Goal: Information Seeking & Learning: Learn about a topic

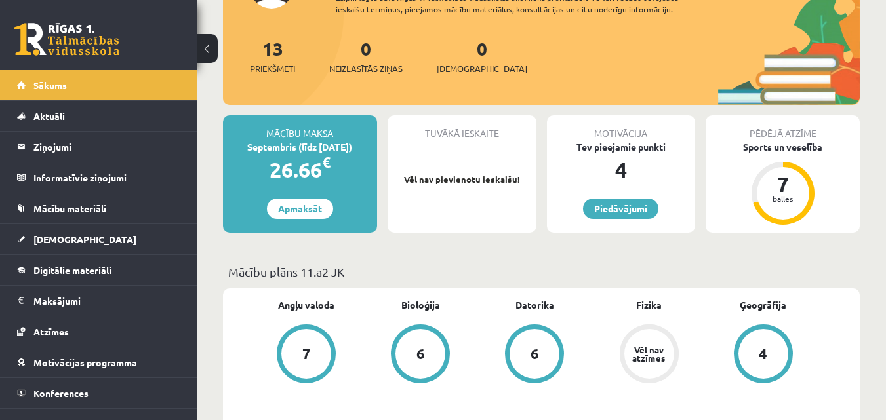
scroll to position [132, 0]
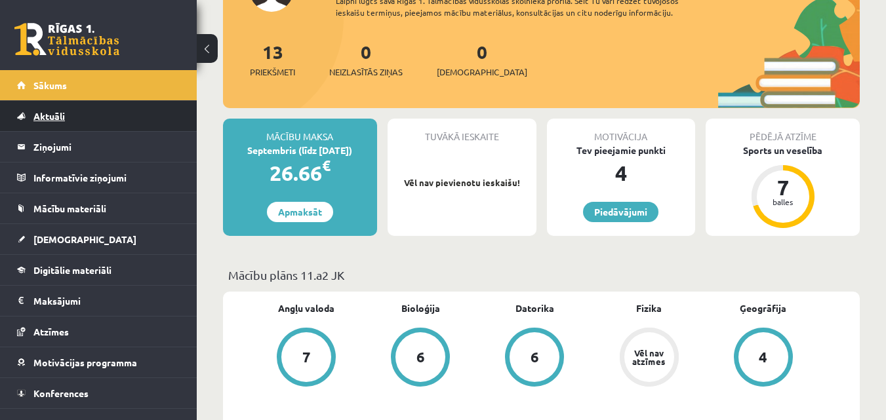
click at [129, 106] on link "Aktuāli" at bounding box center [98, 116] width 163 height 30
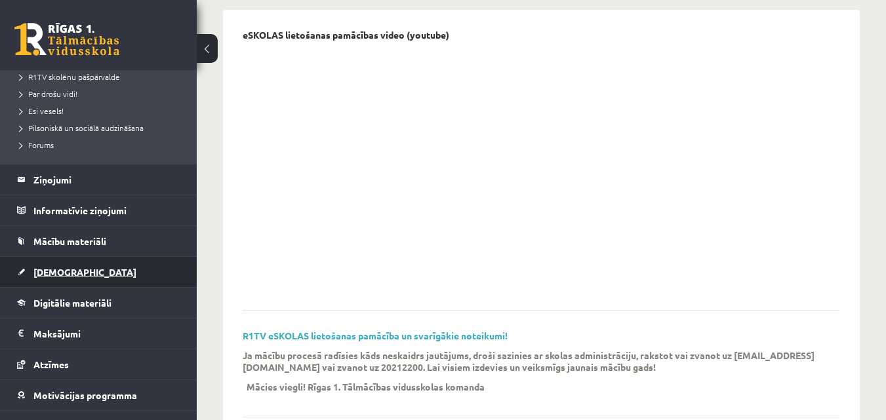
click at [52, 265] on link "[DEMOGRAPHIC_DATA]" at bounding box center [98, 272] width 163 height 30
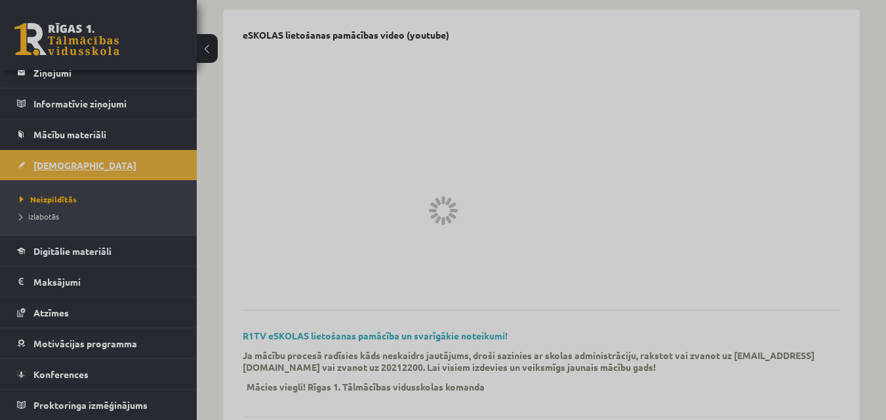
scroll to position [74, 0]
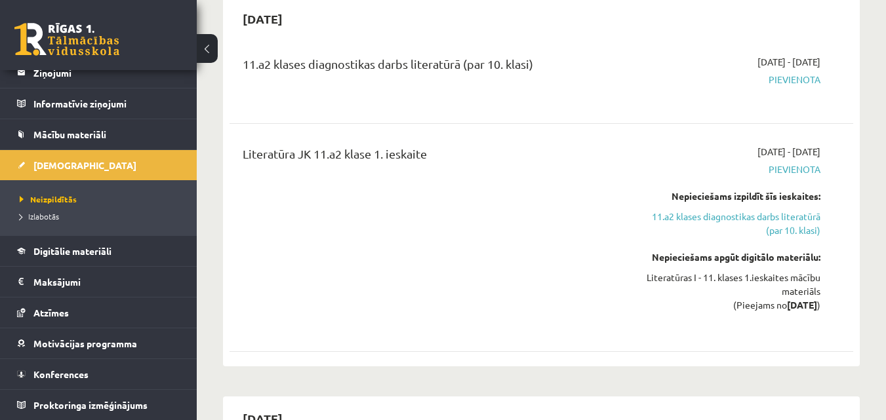
click at [790, 163] on span "Pievienota" at bounding box center [731, 170] width 180 height 14
click at [784, 79] on span "Pievienota" at bounding box center [731, 80] width 180 height 14
click at [761, 195] on div "Nepieciešams izpildīt šīs ieskaites:" at bounding box center [731, 196] width 180 height 14
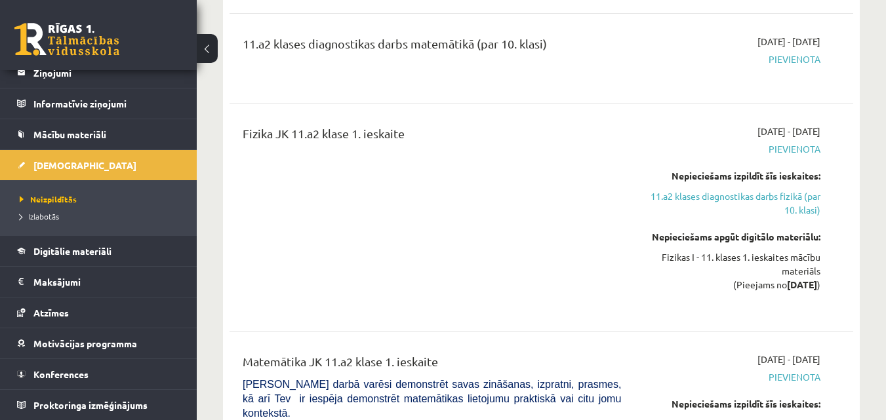
scroll to position [674, 0]
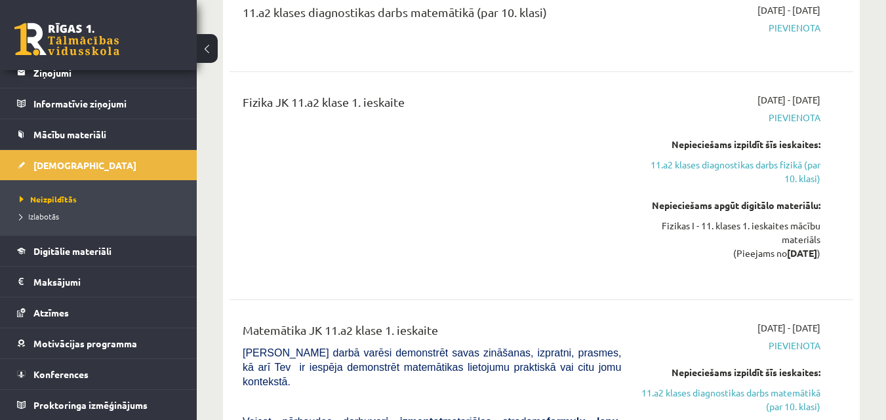
click at [210, 44] on button at bounding box center [207, 48] width 21 height 29
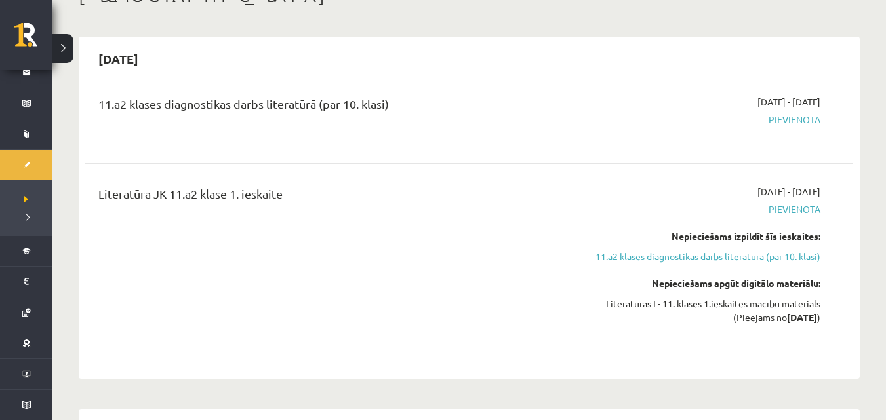
scroll to position [70, 0]
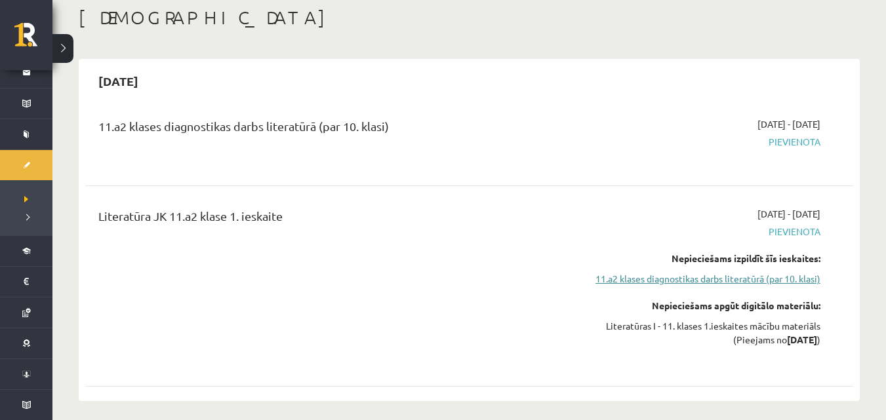
click at [755, 280] on link "11.a2 klases diagnostikas darbs literatūrā (par 10. klasi)" at bounding box center [707, 279] width 228 height 14
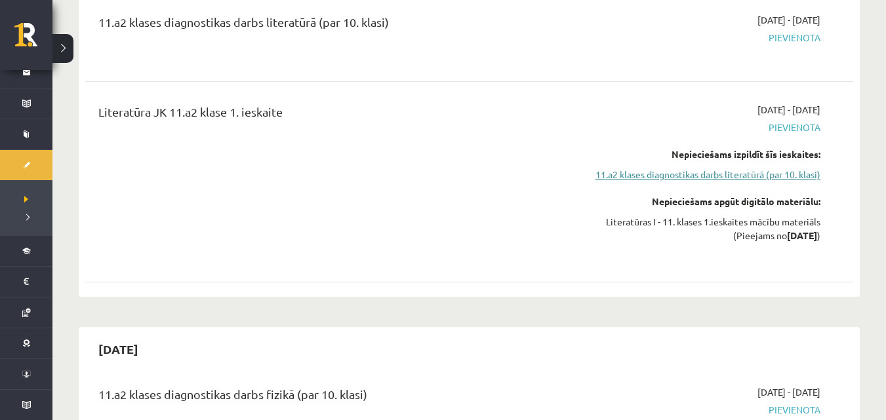
click at [753, 170] on link "11.a2 klases diagnostikas darbs literatūrā (par 10. klasi)" at bounding box center [707, 175] width 228 height 14
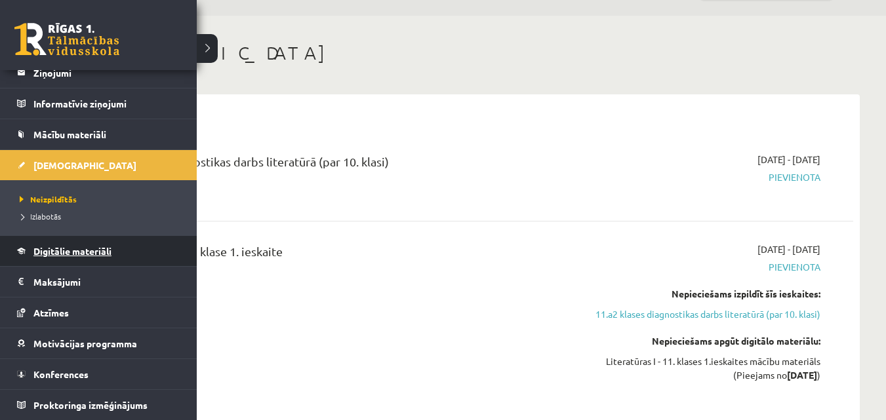
click at [95, 248] on span "Digitālie materiāli" at bounding box center [72, 251] width 78 height 12
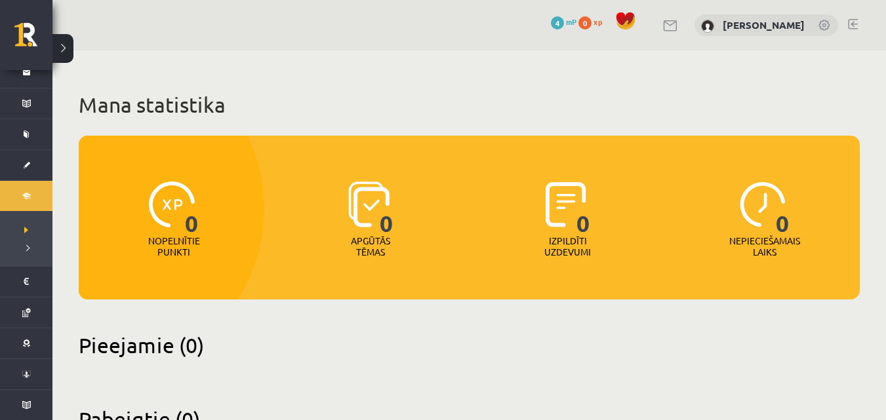
scroll to position [49, 0]
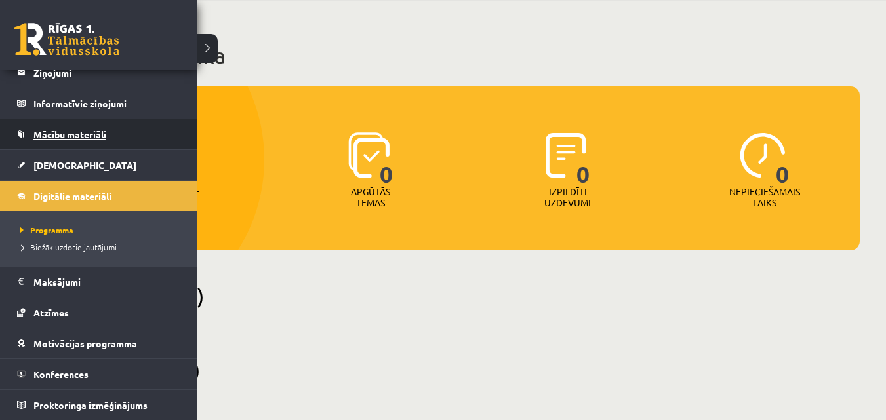
click at [83, 134] on span "Mācību materiāli" at bounding box center [69, 135] width 73 height 12
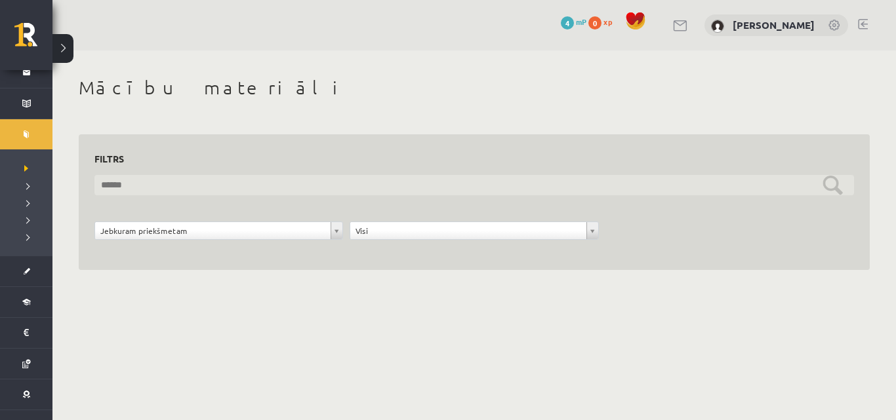
click at [165, 182] on input "text" at bounding box center [473, 185] width 759 height 20
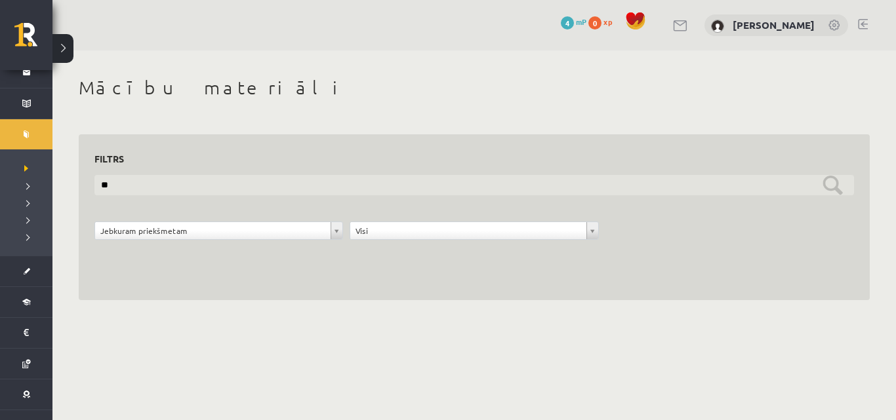
type input "*"
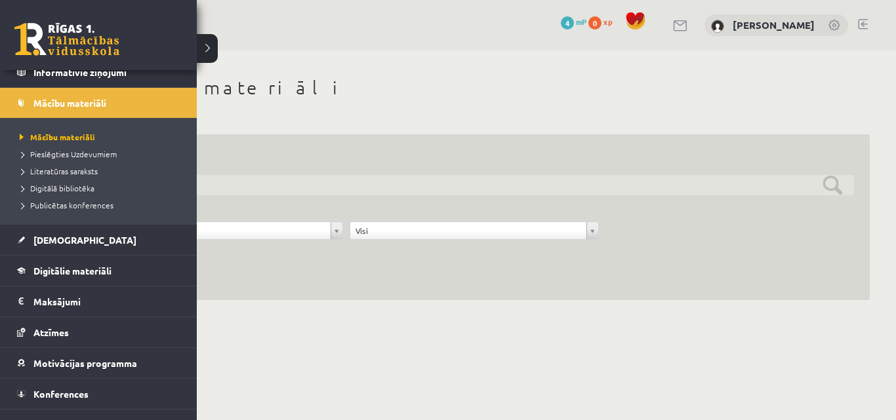
scroll to position [125, 0]
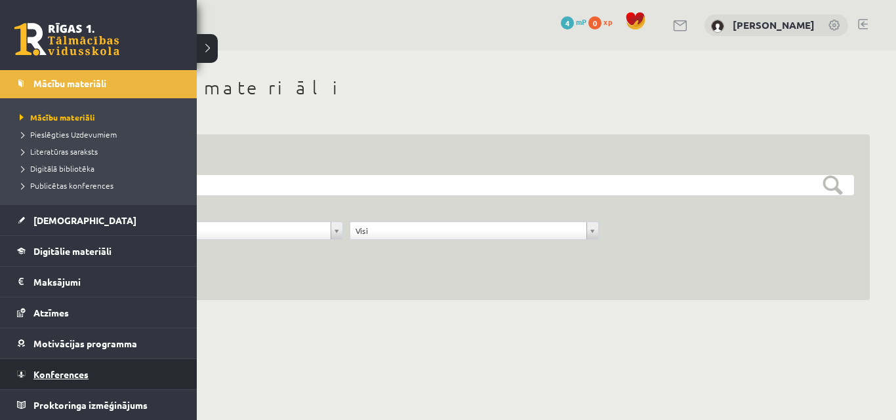
click at [73, 375] on span "Konferences" at bounding box center [60, 375] width 55 height 12
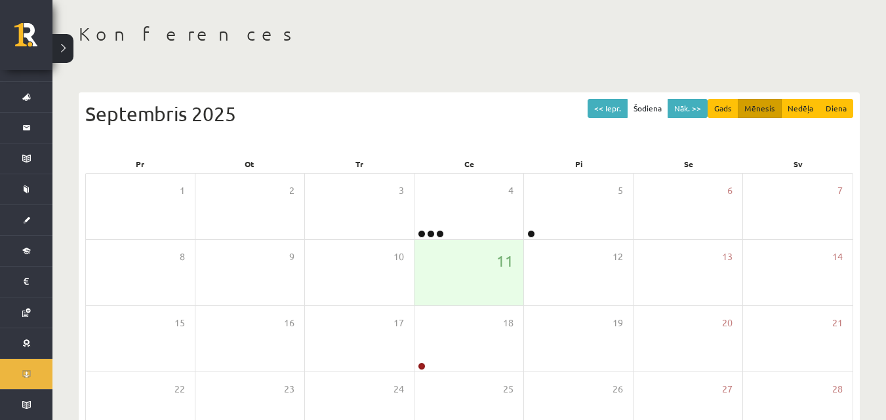
scroll to position [55, 0]
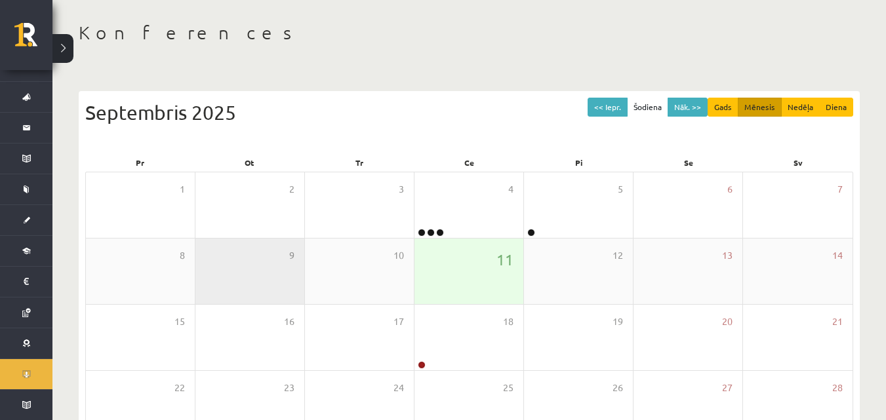
click at [259, 266] on div "9" at bounding box center [249, 272] width 109 height 66
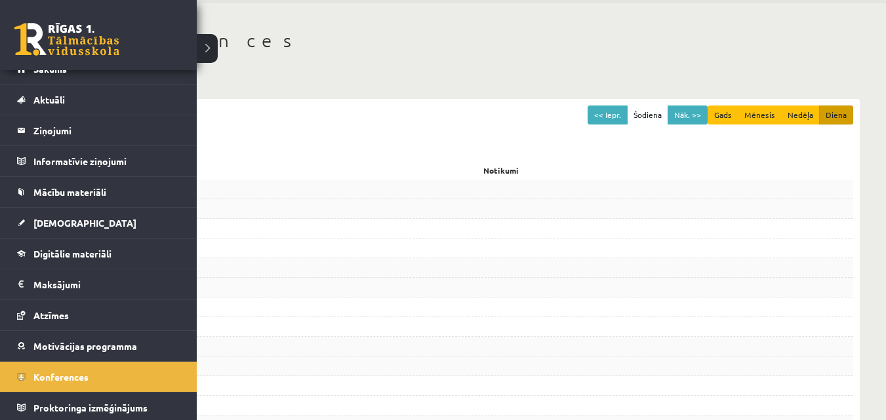
scroll to position [9, 0]
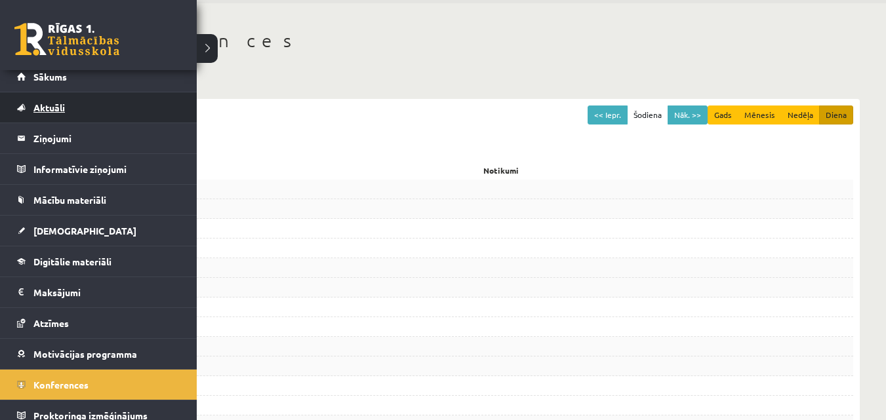
click at [62, 108] on span "Aktuāli" at bounding box center [48, 108] width 31 height 12
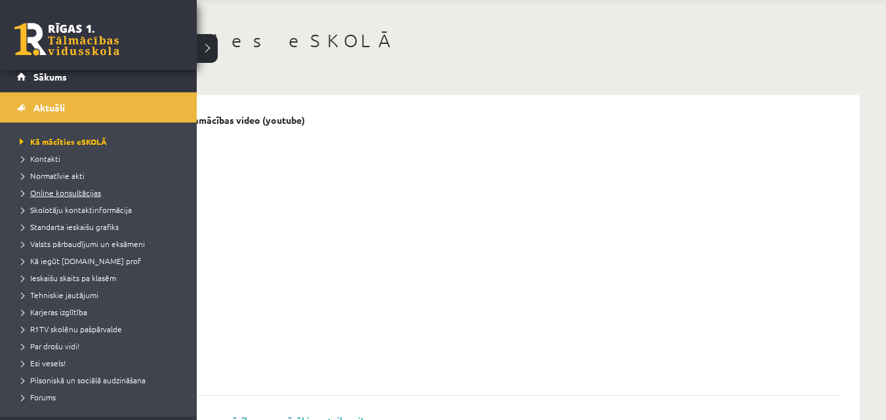
click at [83, 192] on span "Online konsultācijas" at bounding box center [58, 193] width 85 height 10
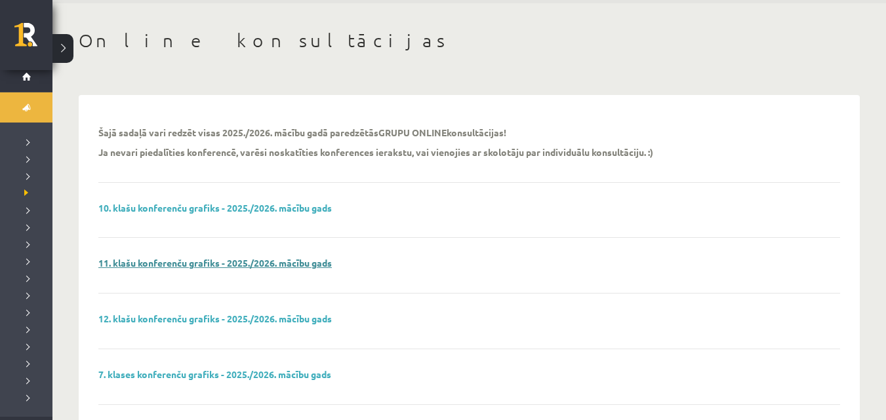
click at [163, 258] on link "11. klašu konferenču grafiks - 2025./2026. mācību gads" at bounding box center [214, 263] width 233 height 12
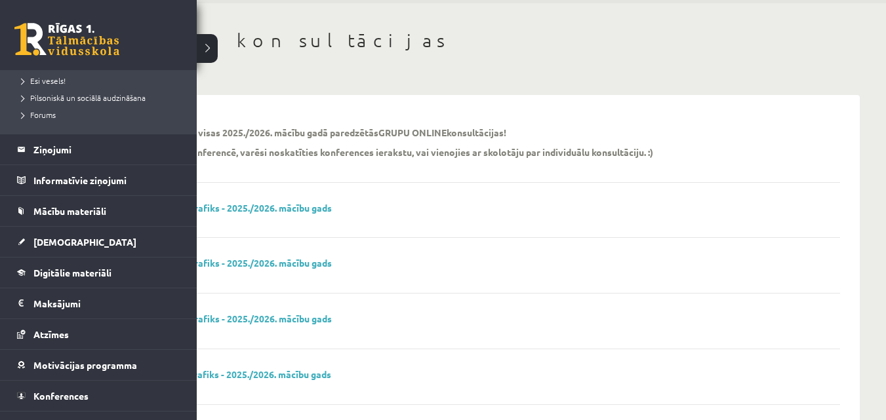
scroll to position [289, 0]
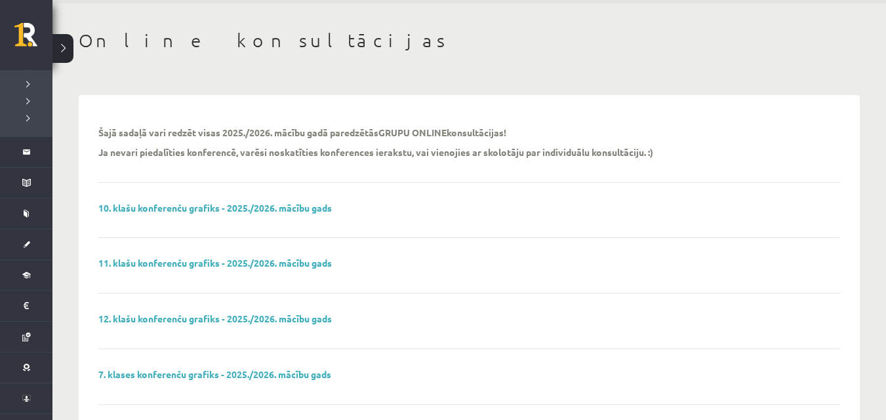
drag, startPoint x: 200, startPoint y: 349, endPoint x: 157, endPoint y: 342, distance: 43.9
click at [169, 344] on div "12. klašu konferenču grafiks - 2025./2026. mācību gads" at bounding box center [469, 331] width 742 height 36
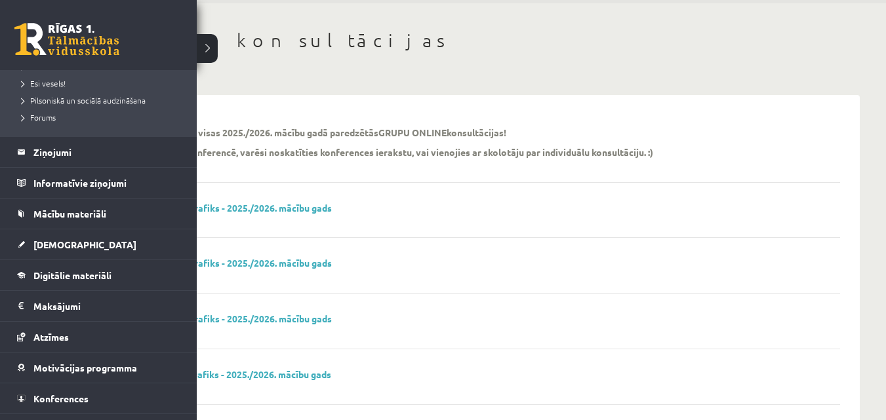
scroll to position [313, 0]
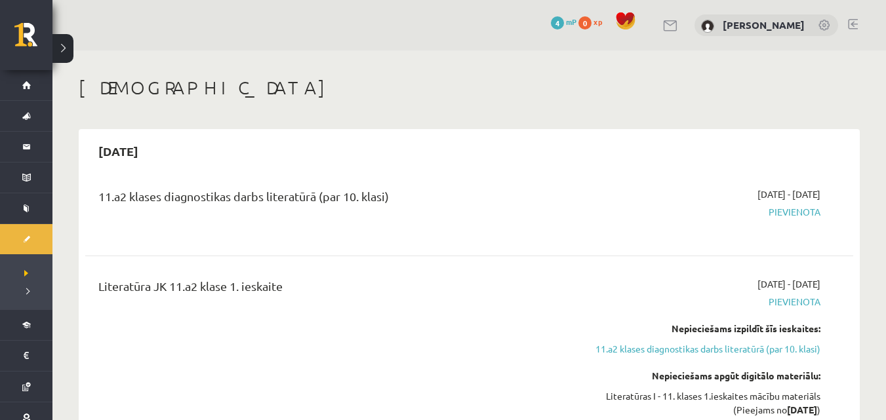
scroll to position [174, 0]
